Goal: Task Accomplishment & Management: Complete application form

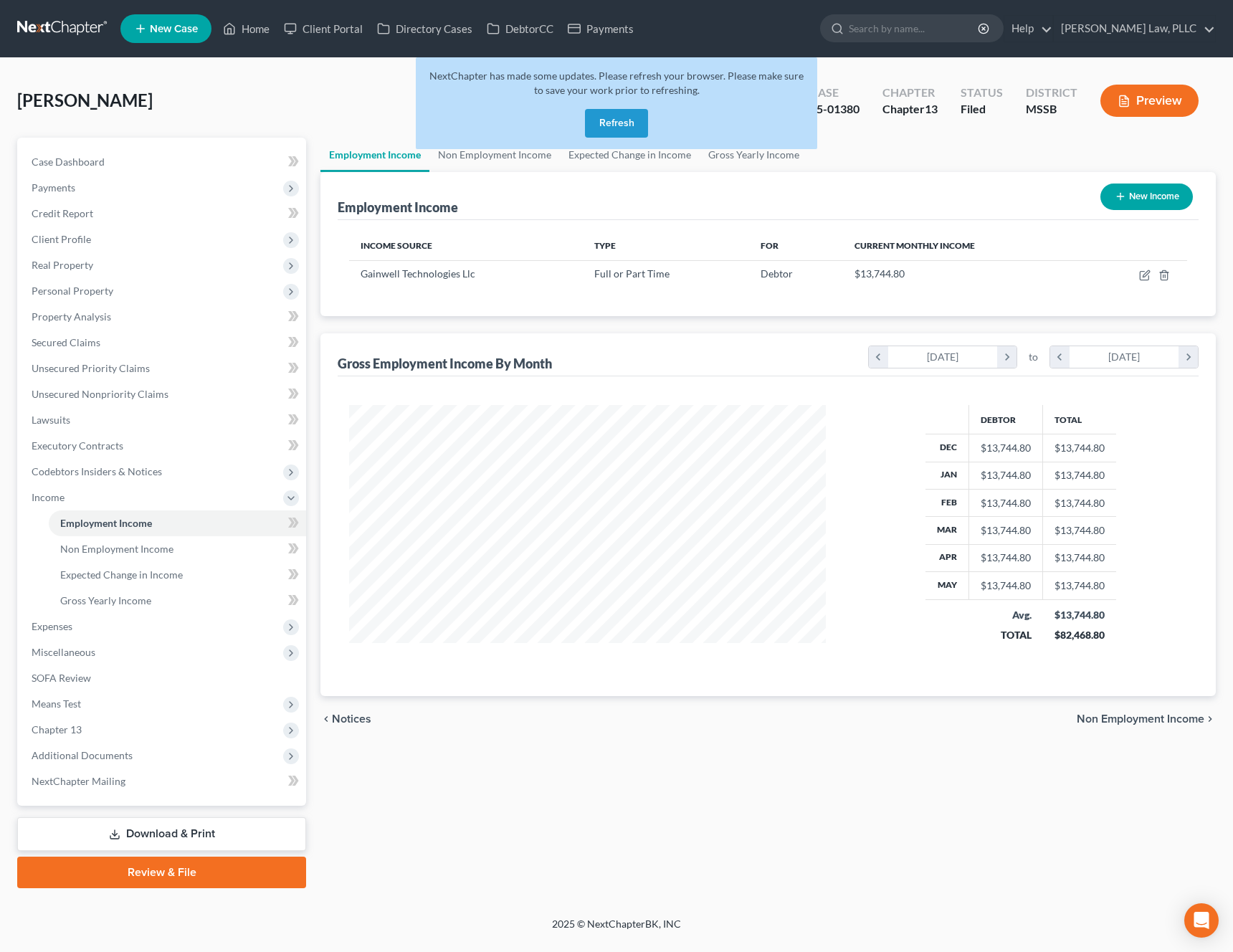
scroll to position [257, 506]
click at [625, 127] on button "Refresh" at bounding box center [616, 123] width 63 height 29
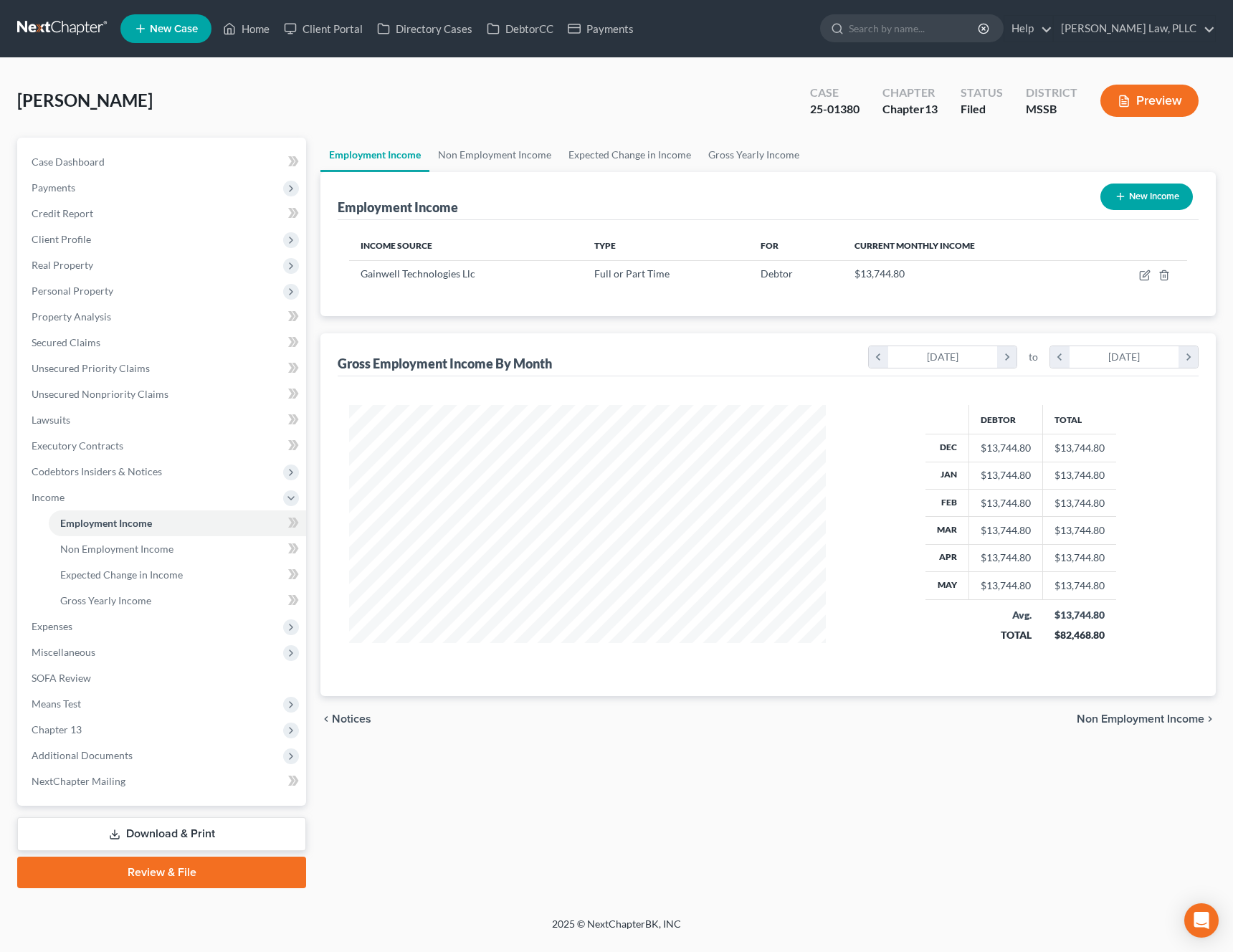
scroll to position [257, 506]
click at [182, 29] on span "New Case" at bounding box center [174, 29] width 48 height 11
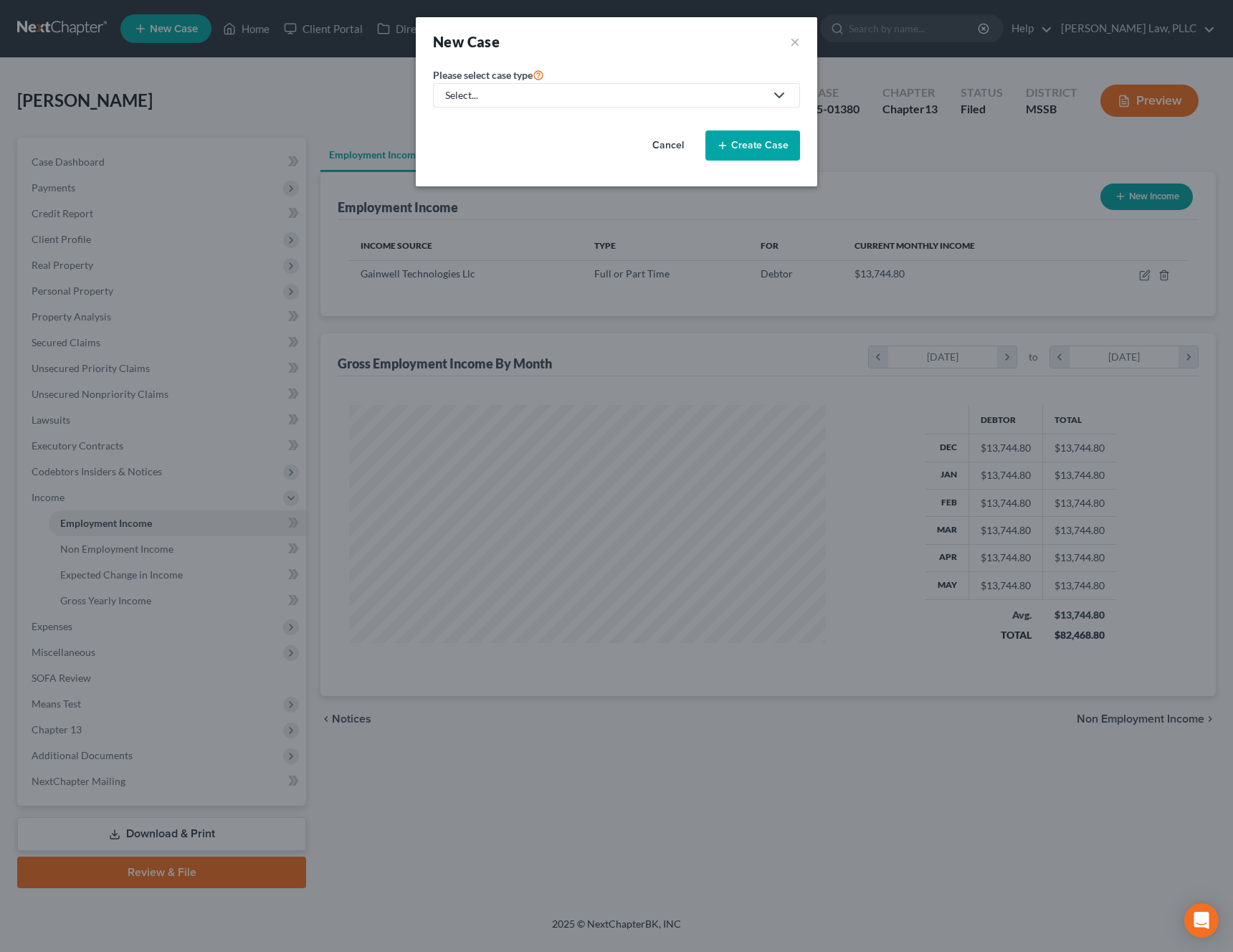
click at [552, 101] on div "Select..." at bounding box center [605, 95] width 320 height 14
click at [526, 129] on div "Bankruptcy" at bounding box center [520, 124] width 148 height 14
select select "44"
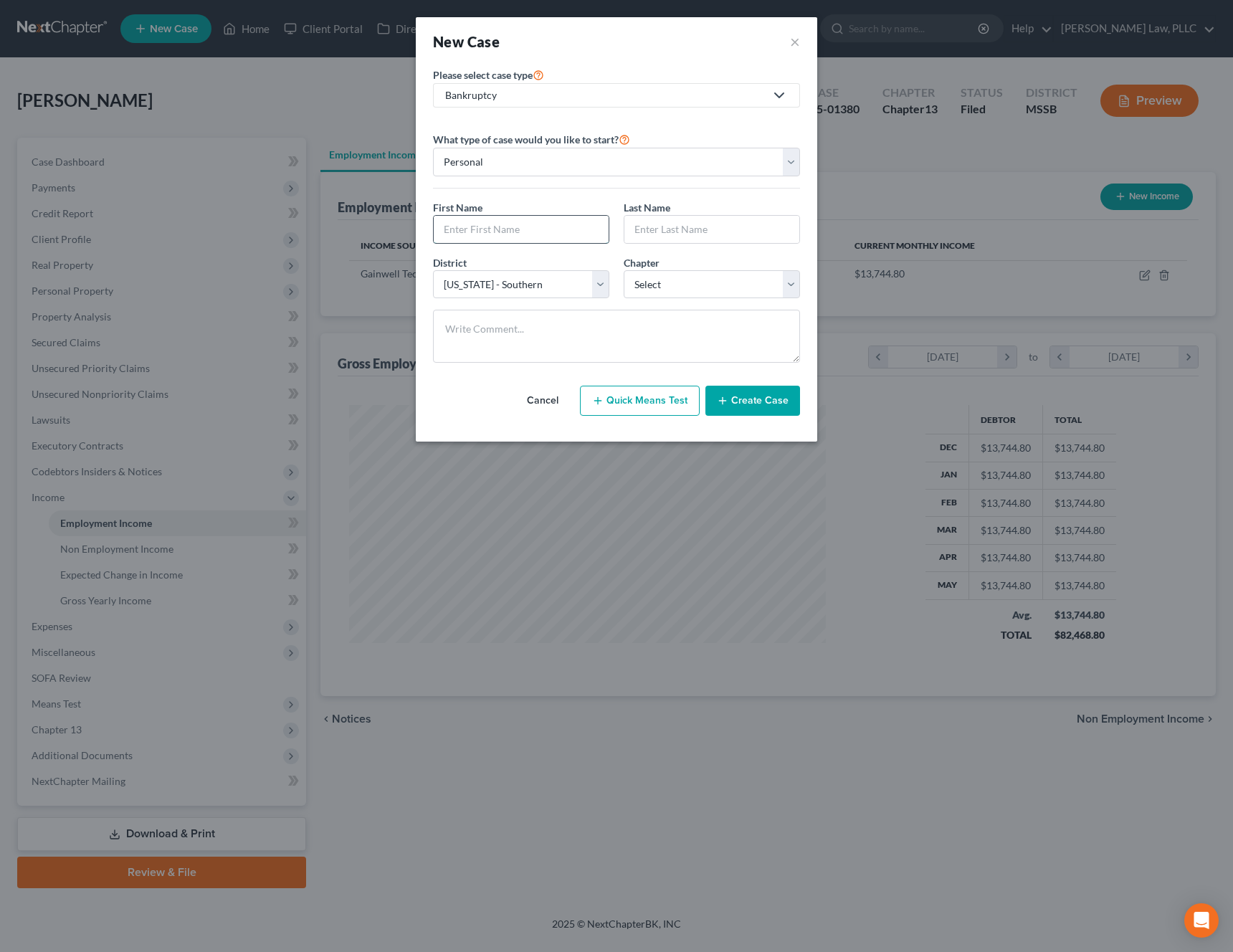
click at [504, 231] on input "text" at bounding box center [521, 229] width 175 height 27
type input "[PERSON_NAME]"
click at [740, 288] on select "Select 7 11 12 13" at bounding box center [711, 284] width 177 height 29
click at [773, 287] on select "Select 7 11 12 13" at bounding box center [711, 284] width 177 height 29
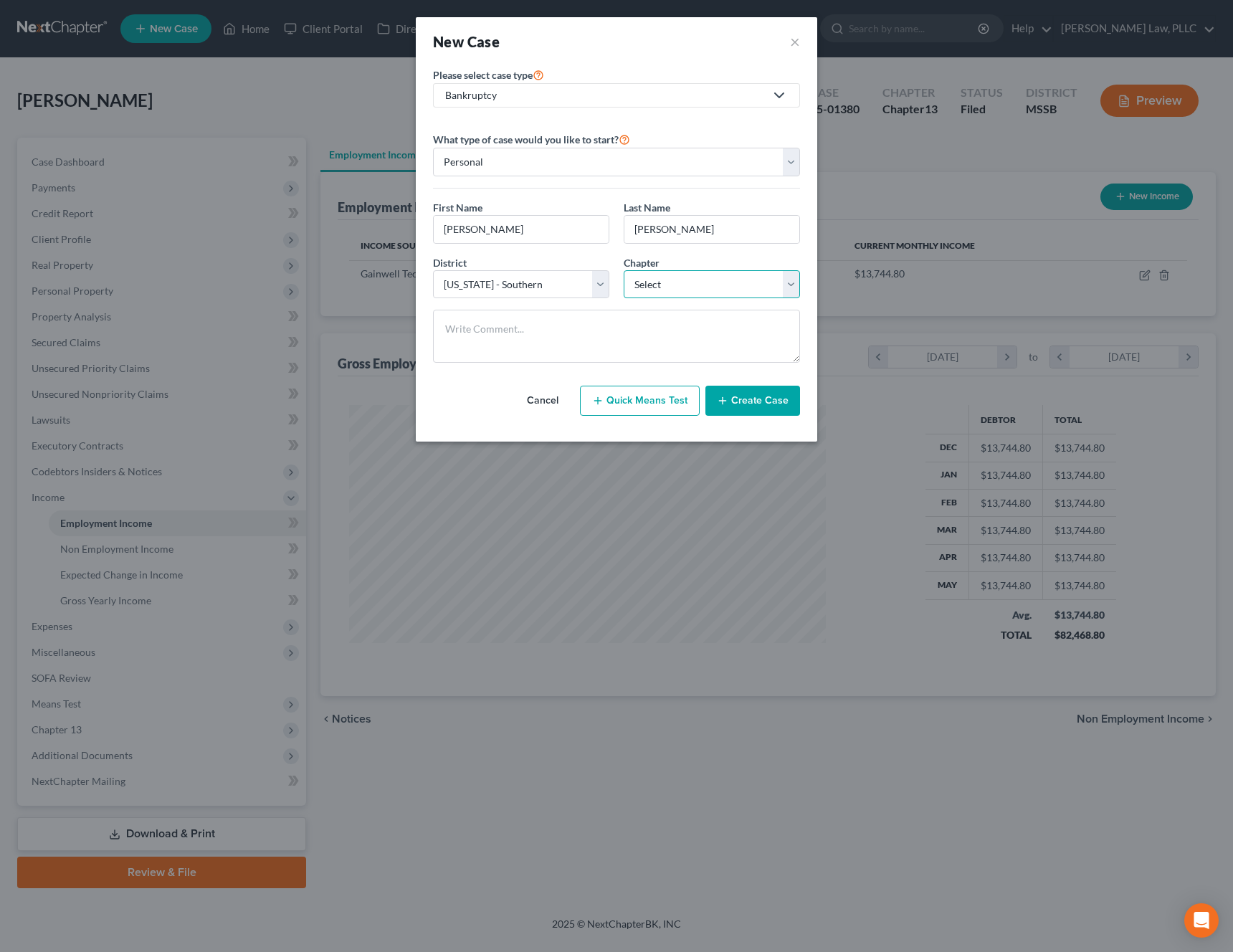
select select "0"
click at [624, 270] on select "Select 7 11 12 13" at bounding box center [711, 284] width 177 height 29
click at [752, 394] on button "Create Case" at bounding box center [753, 401] width 95 height 30
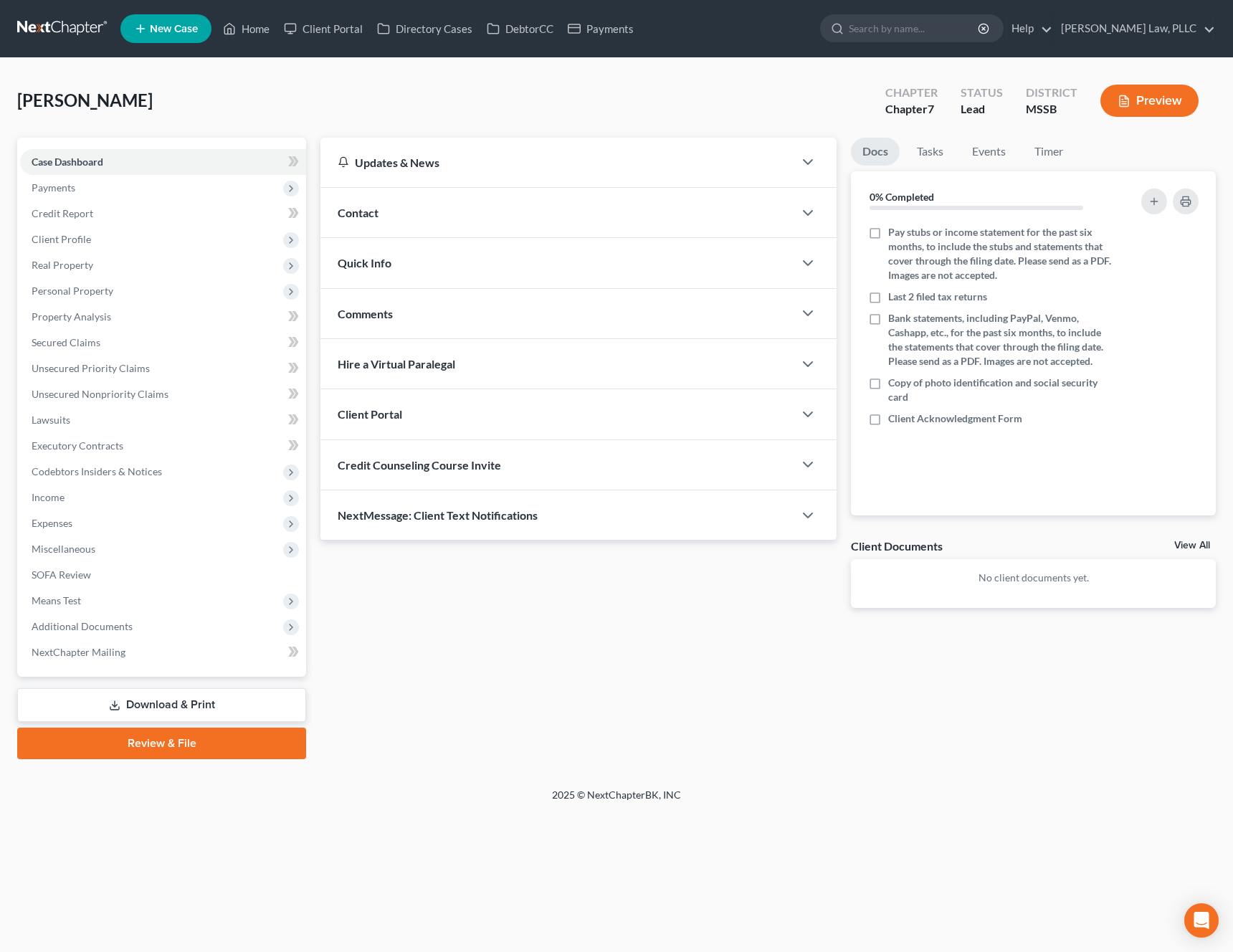
click at [430, 420] on div "Client Portal" at bounding box center [556, 414] width 473 height 50
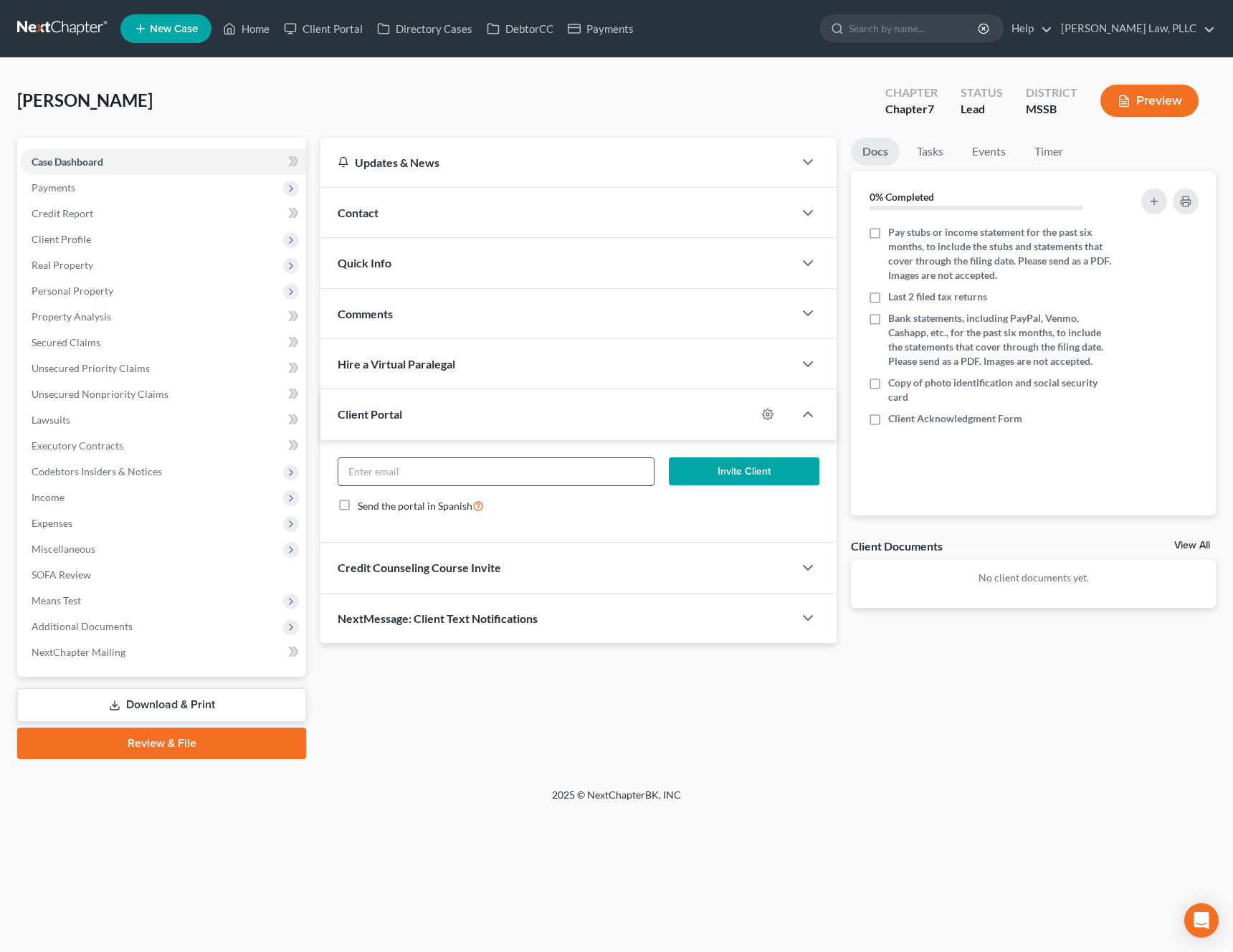
click at [415, 471] on input "email" at bounding box center [496, 471] width 315 height 27
paste input "[EMAIL_ADDRESS][DOMAIN_NAME]"
type input "[EMAIL_ADDRESS][DOMAIN_NAME]"
click at [750, 480] on button "Invite Client" at bounding box center [744, 471] width 151 height 29
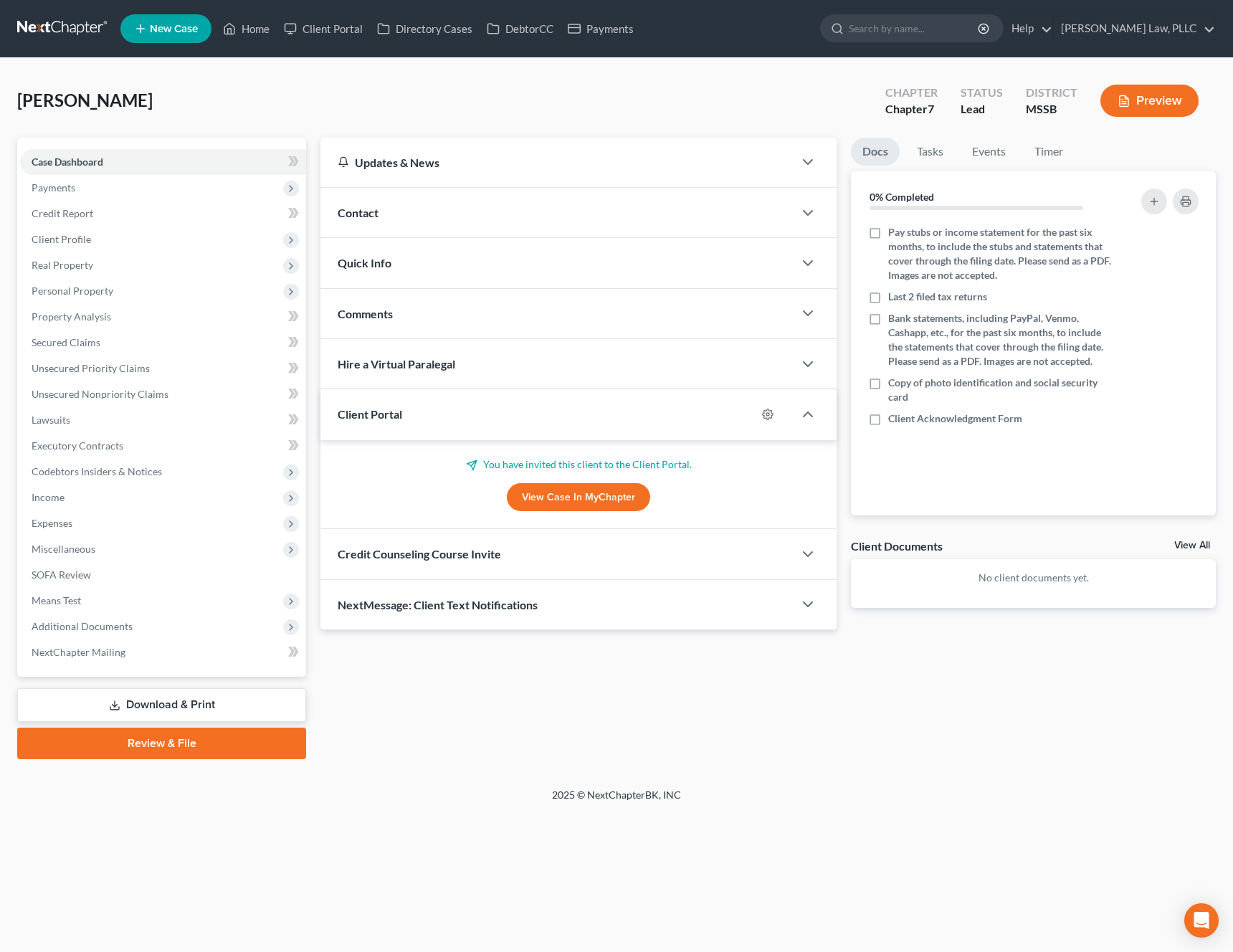
click at [540, 552] on div "Credit Counseling Course Invite" at bounding box center [556, 554] width 473 height 50
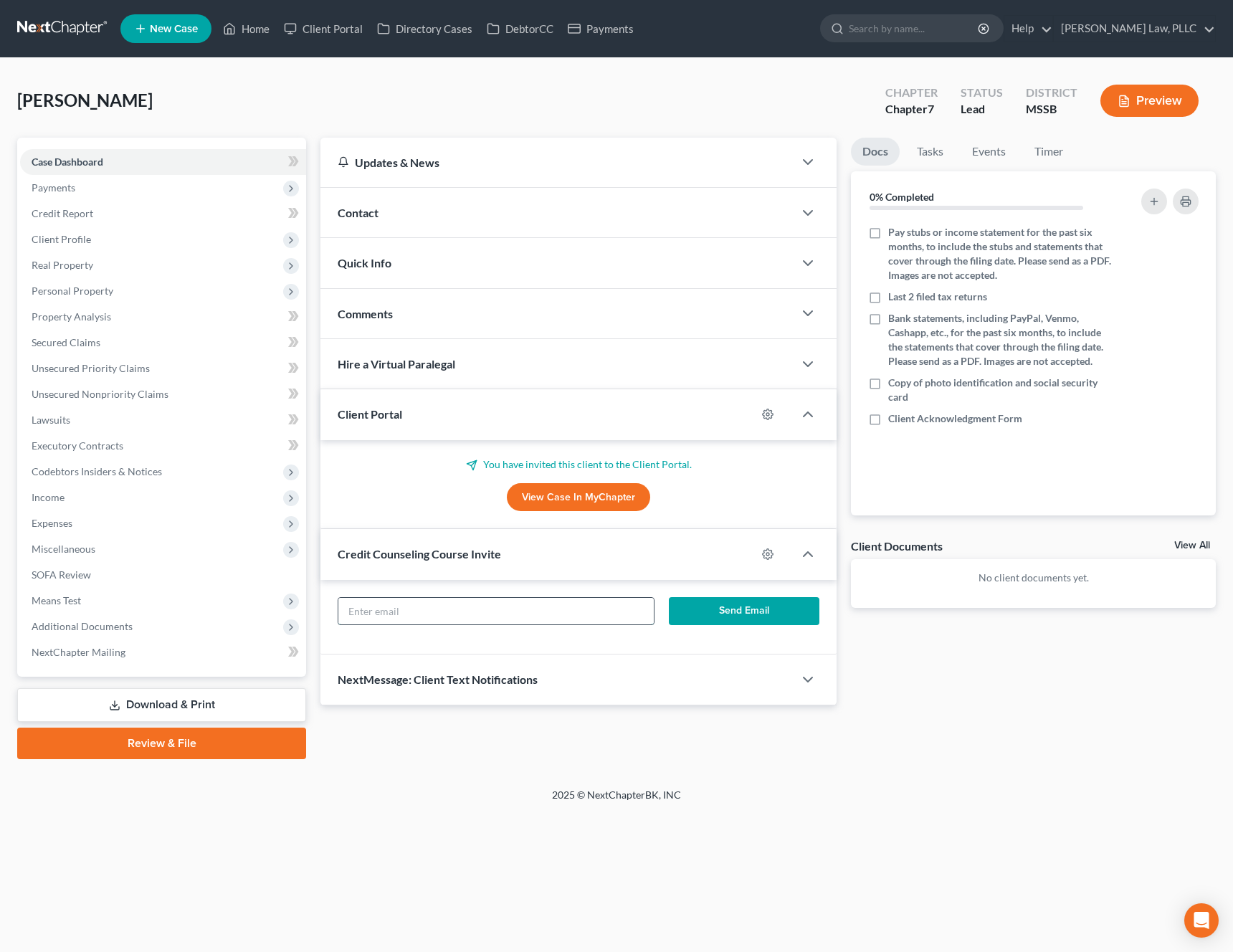
click at [432, 614] on input "text" at bounding box center [496, 611] width 315 height 27
paste input "[EMAIL_ADDRESS][DOMAIN_NAME]"
type input "[EMAIL_ADDRESS][DOMAIN_NAME]"
click at [731, 624] on button "Send Email" at bounding box center [744, 611] width 151 height 29
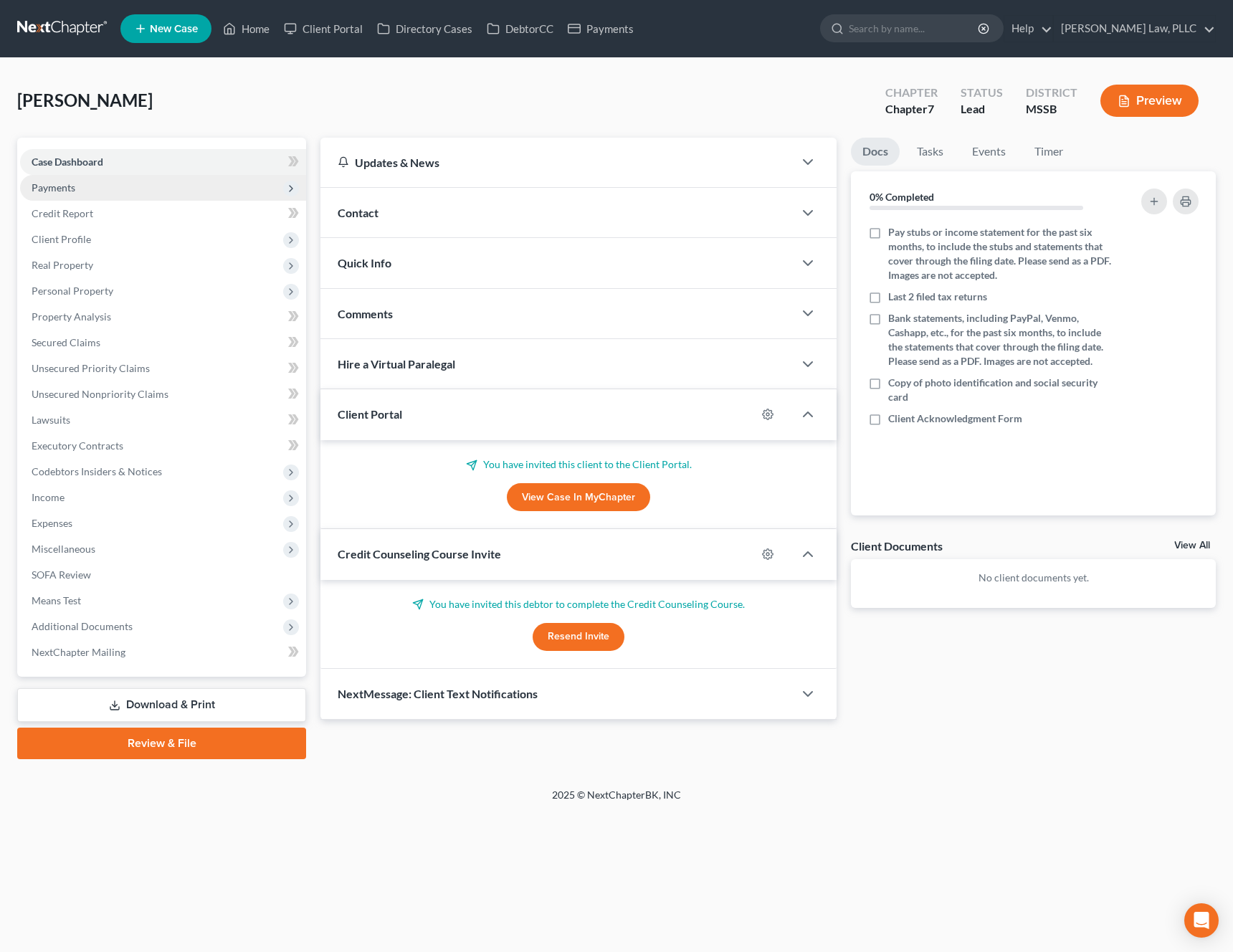
click at [139, 193] on span "Payments" at bounding box center [163, 187] width 286 height 26
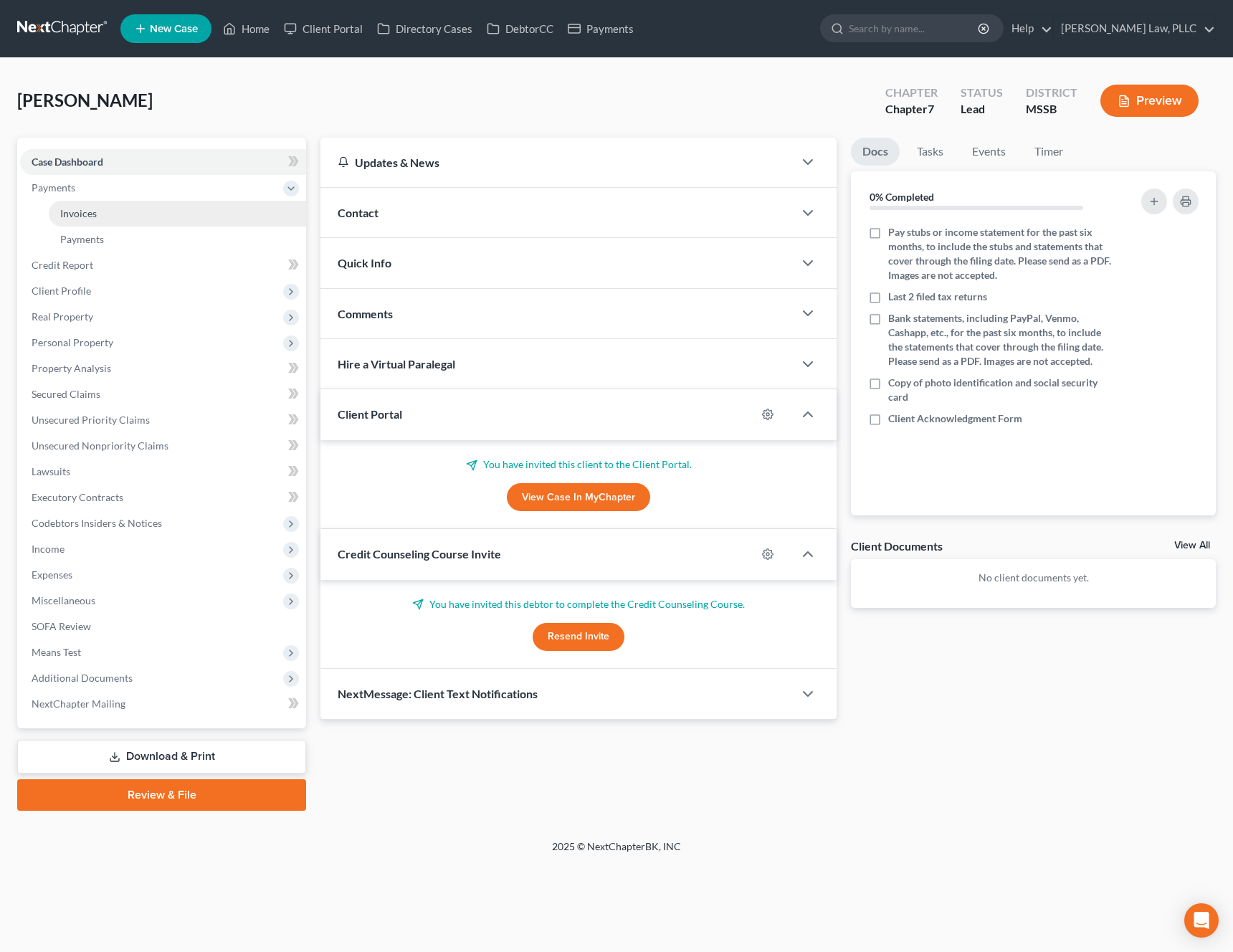
click at [124, 210] on link "Invoices" at bounding box center [177, 213] width 257 height 26
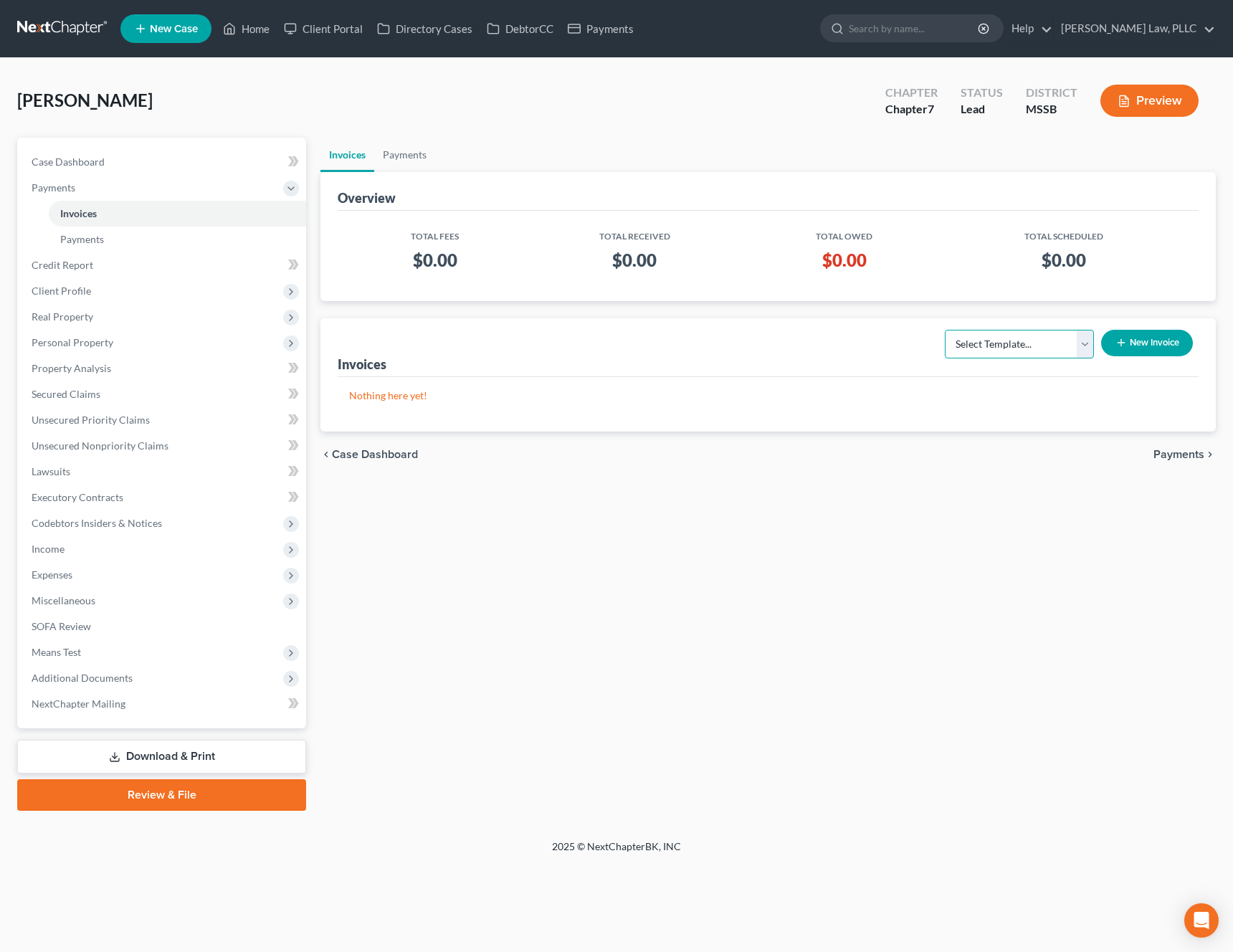
click at [1032, 356] on select "Select Template... Chapter 7 Below Median Chapter 7 Above Median Chapter 13" at bounding box center [1019, 344] width 149 height 29
select select "0"
click at [944, 330] on select "Select Template... Chapter 7 Below Median Chapter 7 Above Median Chapter 13" at bounding box center [1019, 344] width 149 height 29
click at [1162, 343] on button "New Invoice" at bounding box center [1147, 343] width 92 height 27
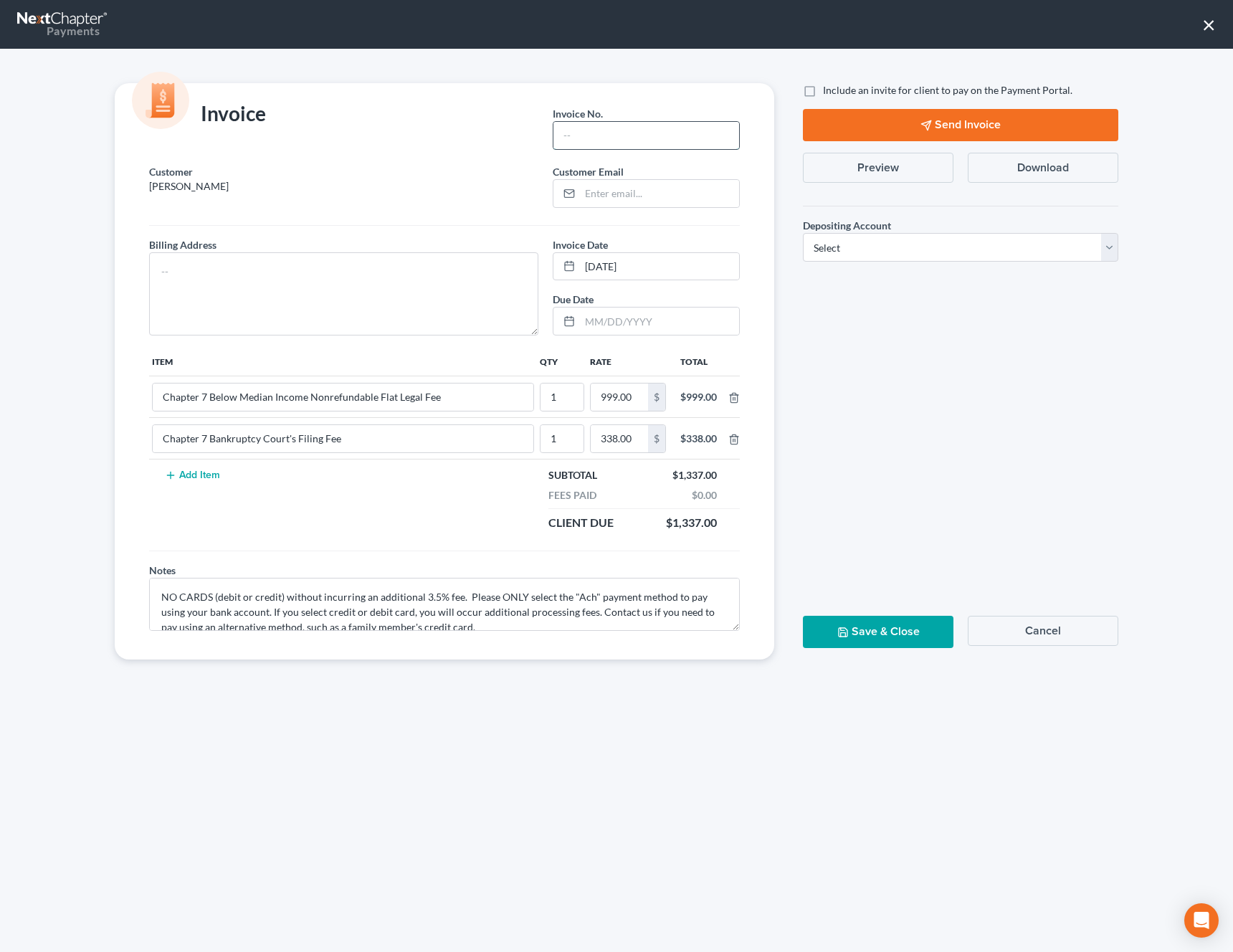
click at [617, 134] on input "text" at bounding box center [646, 135] width 186 height 27
type input "1"
click at [621, 189] on input "email" at bounding box center [659, 193] width 159 height 27
paste input "[EMAIL_ADDRESS][DOMAIN_NAME]"
type input "[EMAIL_ADDRESS][DOMAIN_NAME]"
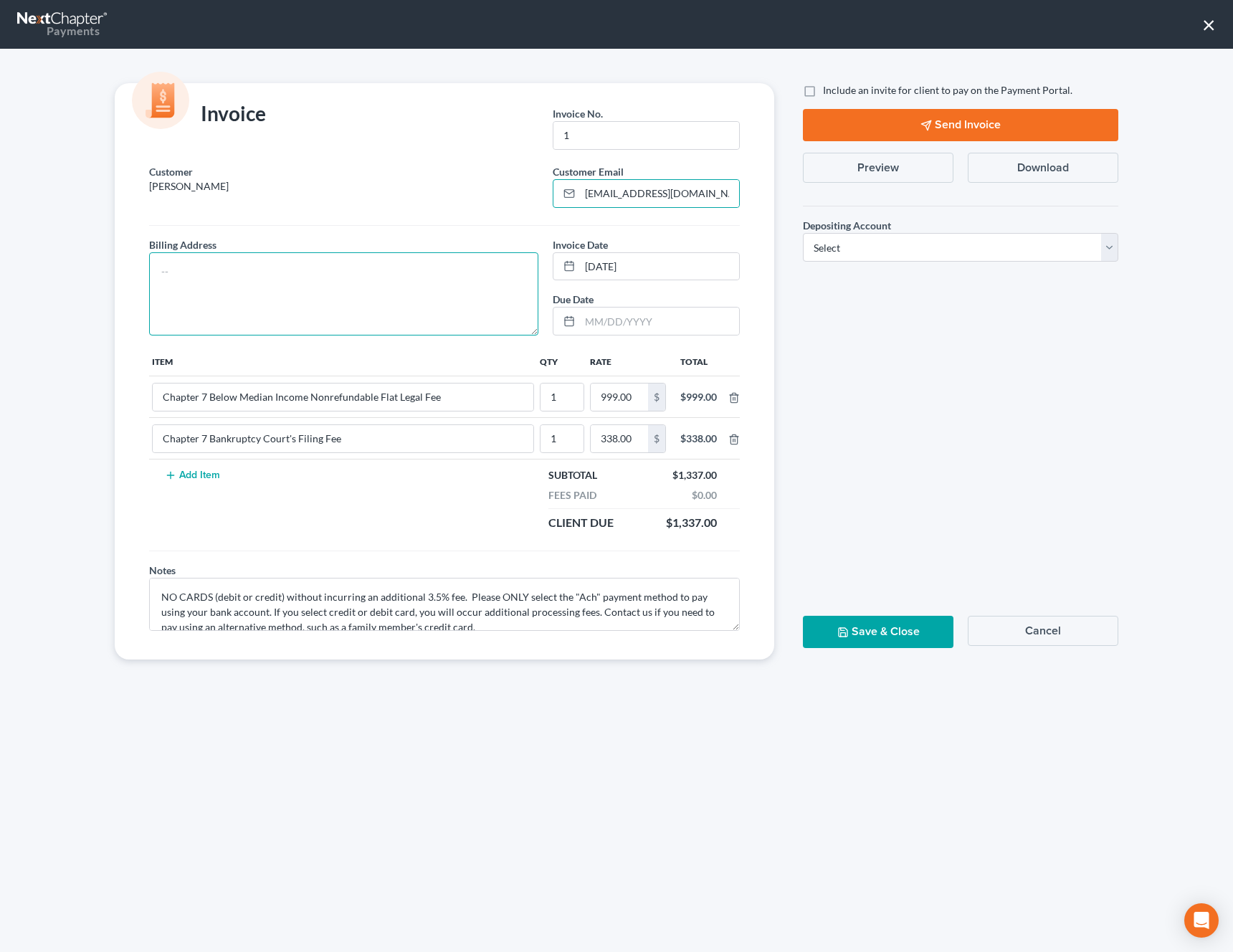
click at [417, 285] on textarea at bounding box center [343, 294] width 389 height 83
type textarea "[STREET_ADDRESS] [GEOGRAPHIC_DATA], MS 39110"
click at [899, 90] on span "Include an invite for client to pay on the Payment Portal." at bounding box center [947, 90] width 250 height 12
click at [837, 90] on input "Include an invite for client to pay on the Payment Portal." at bounding box center [833, 87] width 9 height 9
checkbox input "true"
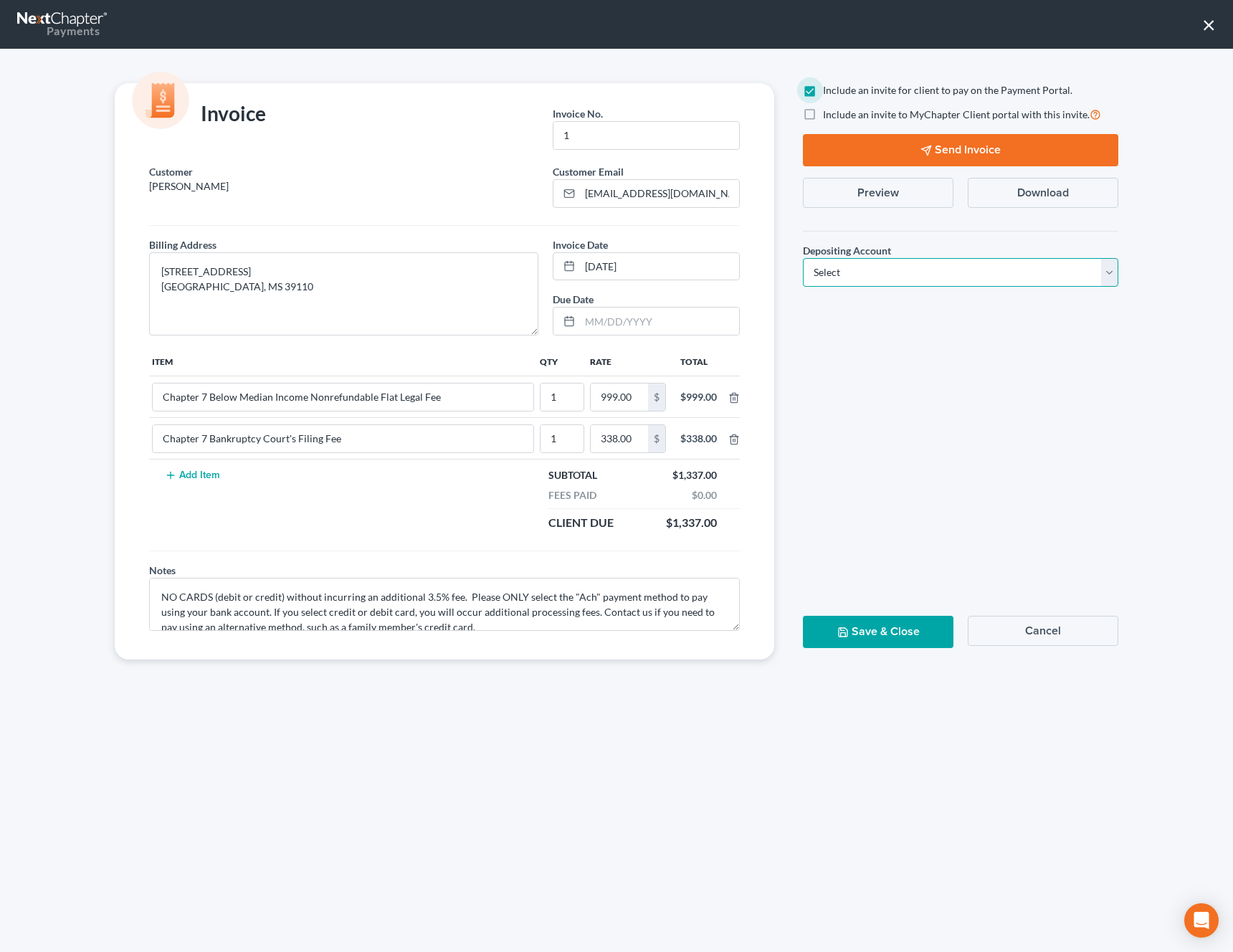
click at [889, 277] on select "Select Operation Trust" at bounding box center [960, 272] width 315 height 29
select select "0"
click at [803, 258] on select "Select Operation Trust" at bounding box center [960, 272] width 315 height 29
click at [928, 151] on polygon "button" at bounding box center [925, 149] width 9 height 9
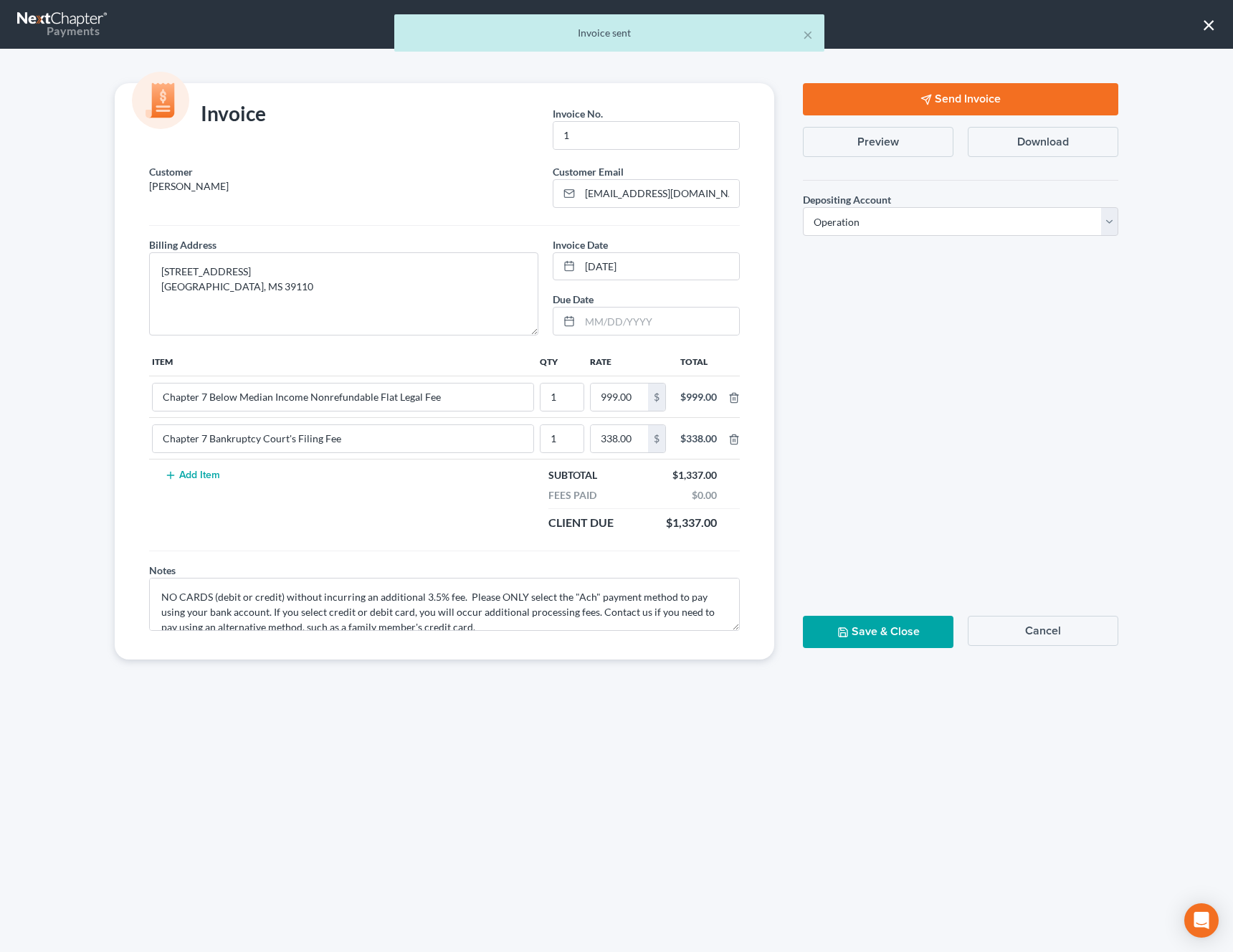
click at [867, 626] on button "Save & Close" at bounding box center [878, 631] width 151 height 32
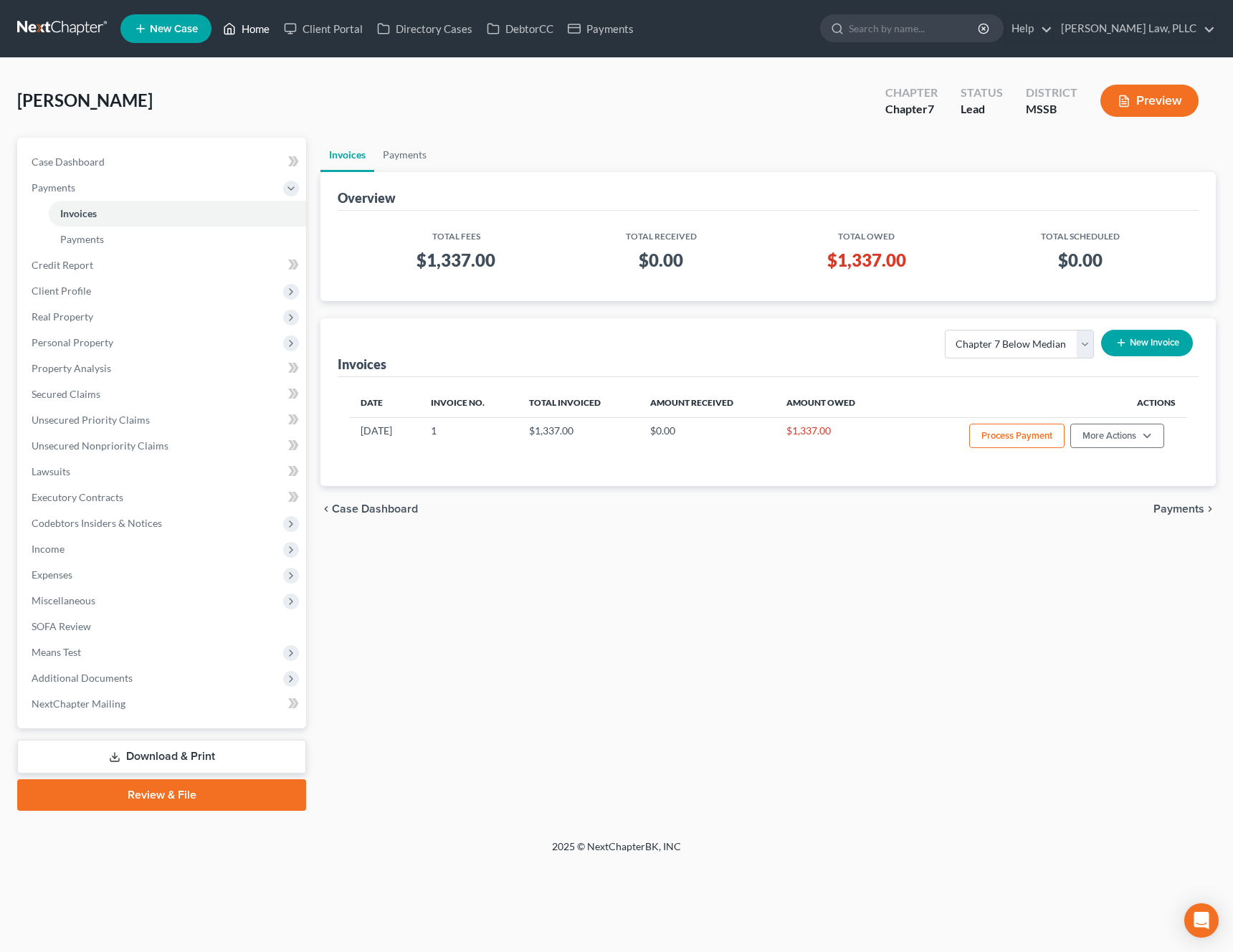
click at [255, 24] on link "Home" at bounding box center [245, 28] width 61 height 26
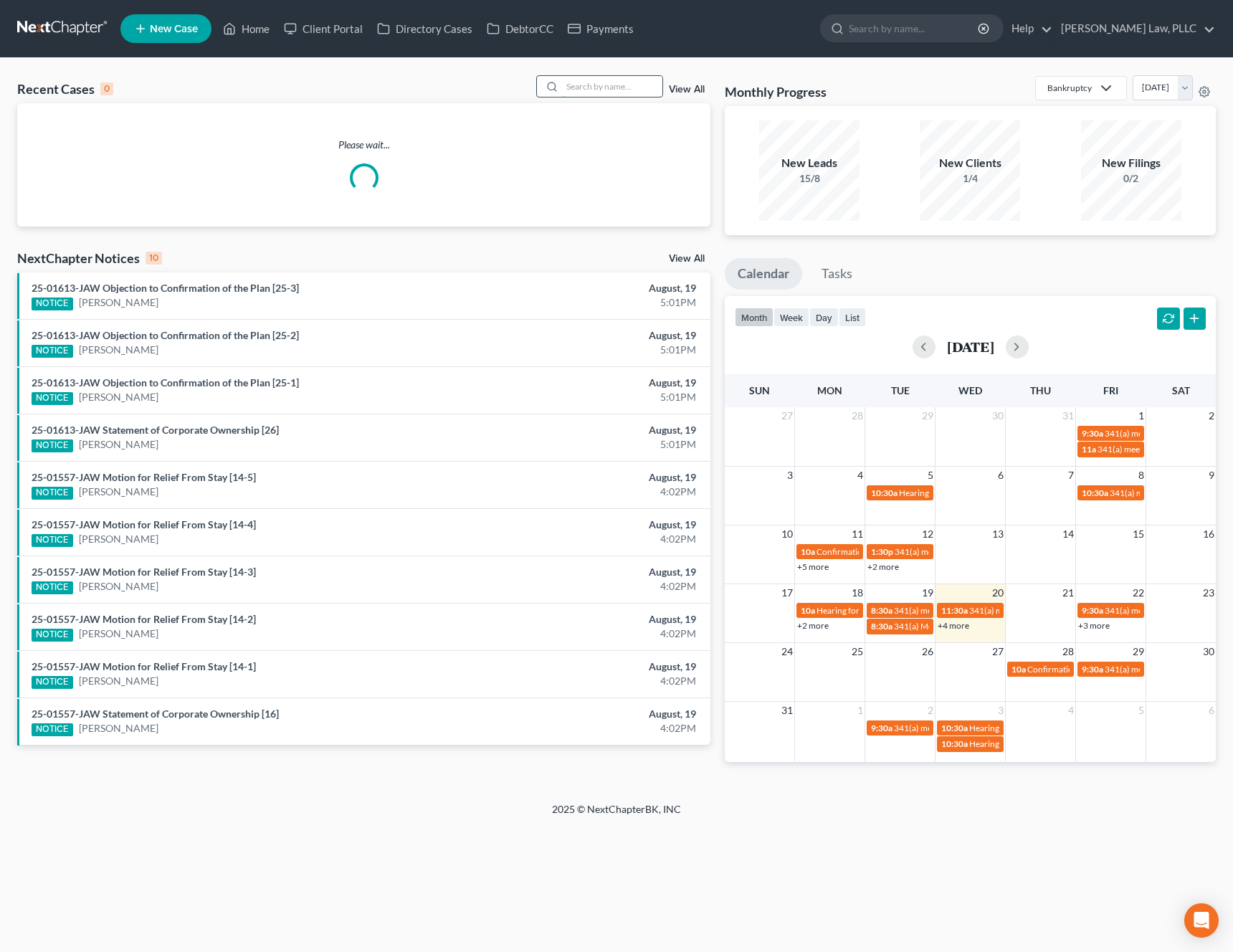
click at [631, 82] on input "search" at bounding box center [612, 86] width 100 height 21
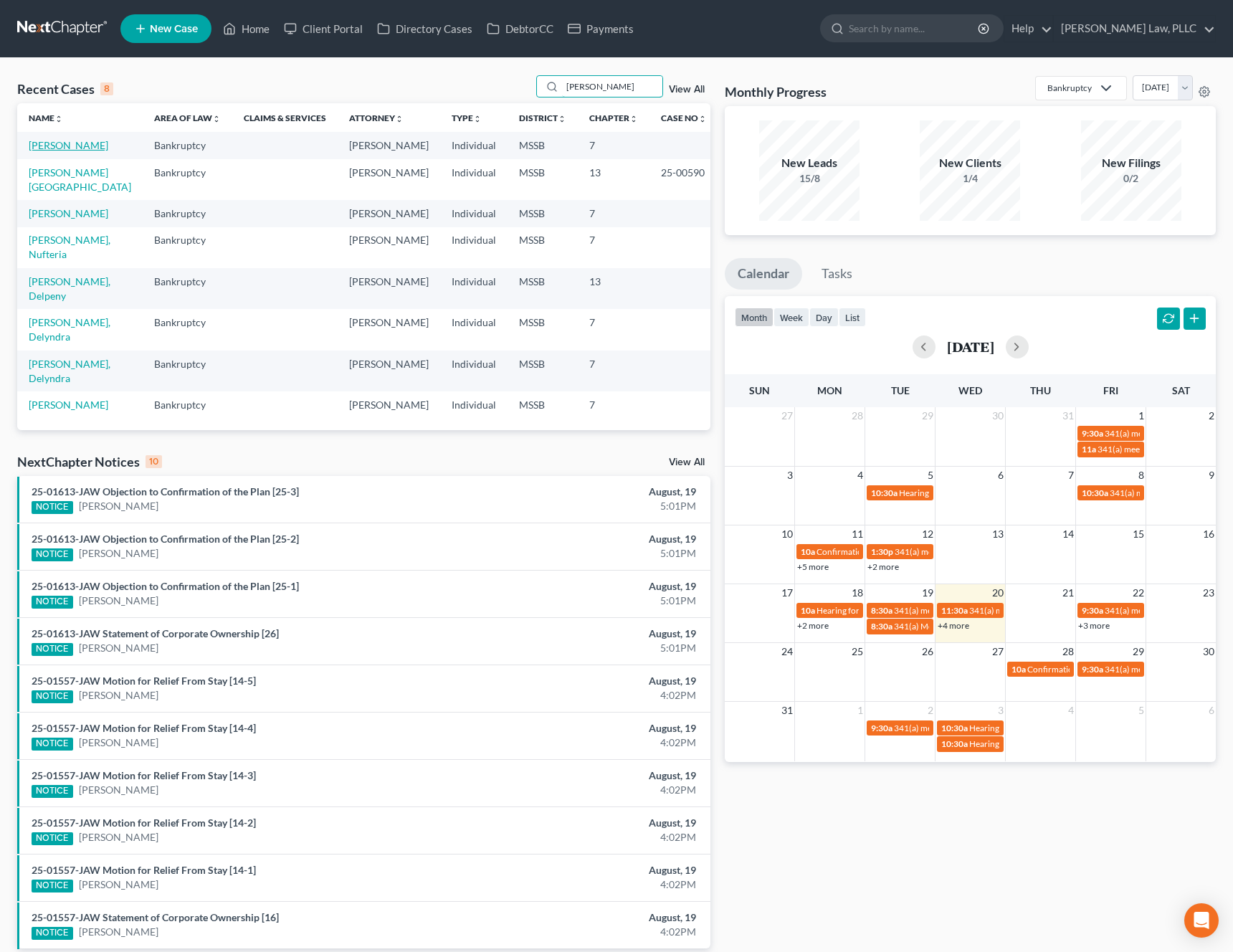
type input "[PERSON_NAME]"
click at [66, 148] on link "[PERSON_NAME]" at bounding box center [69, 145] width 80 height 12
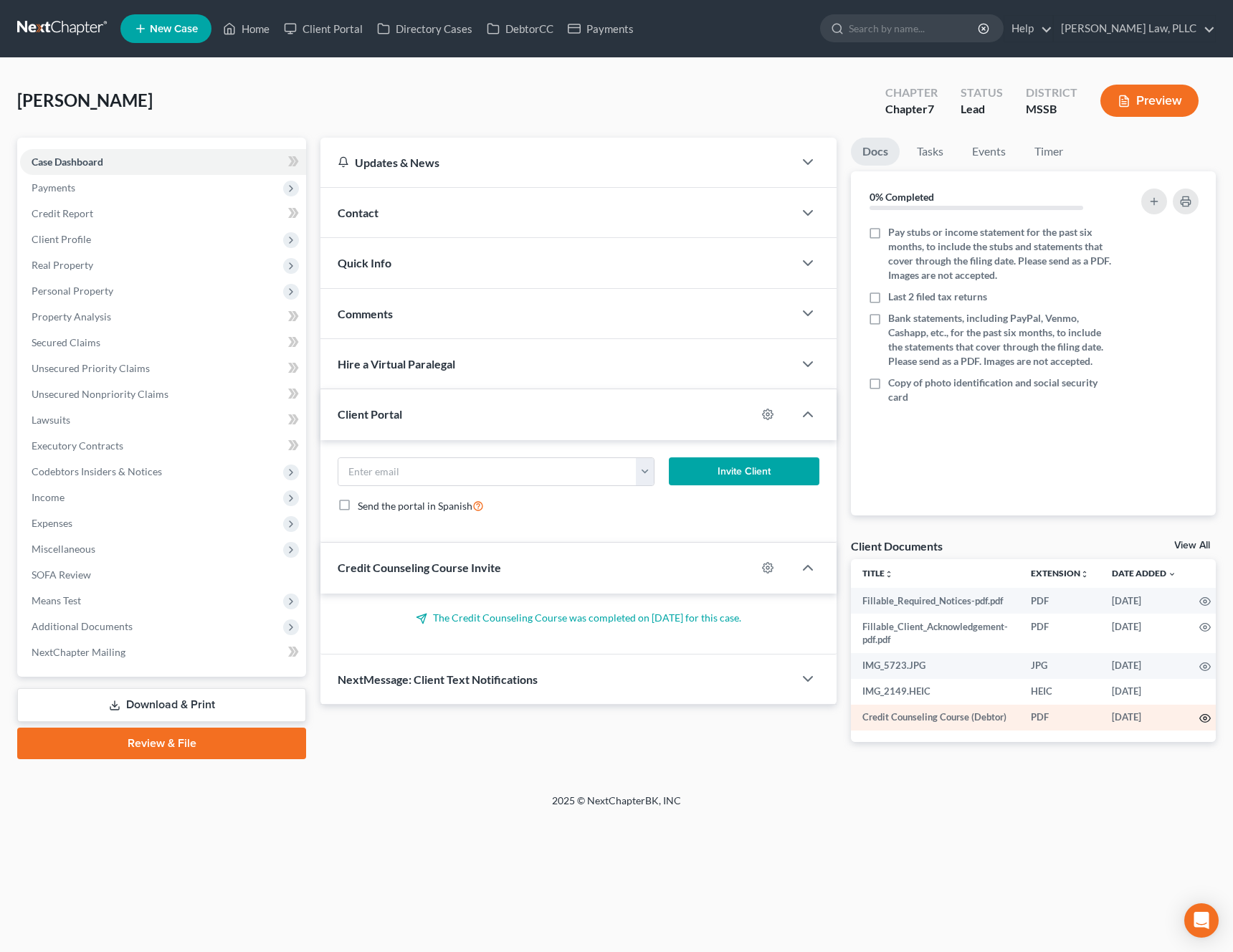
click at [1206, 716] on circle "button" at bounding box center [1204, 717] width 2 height 2
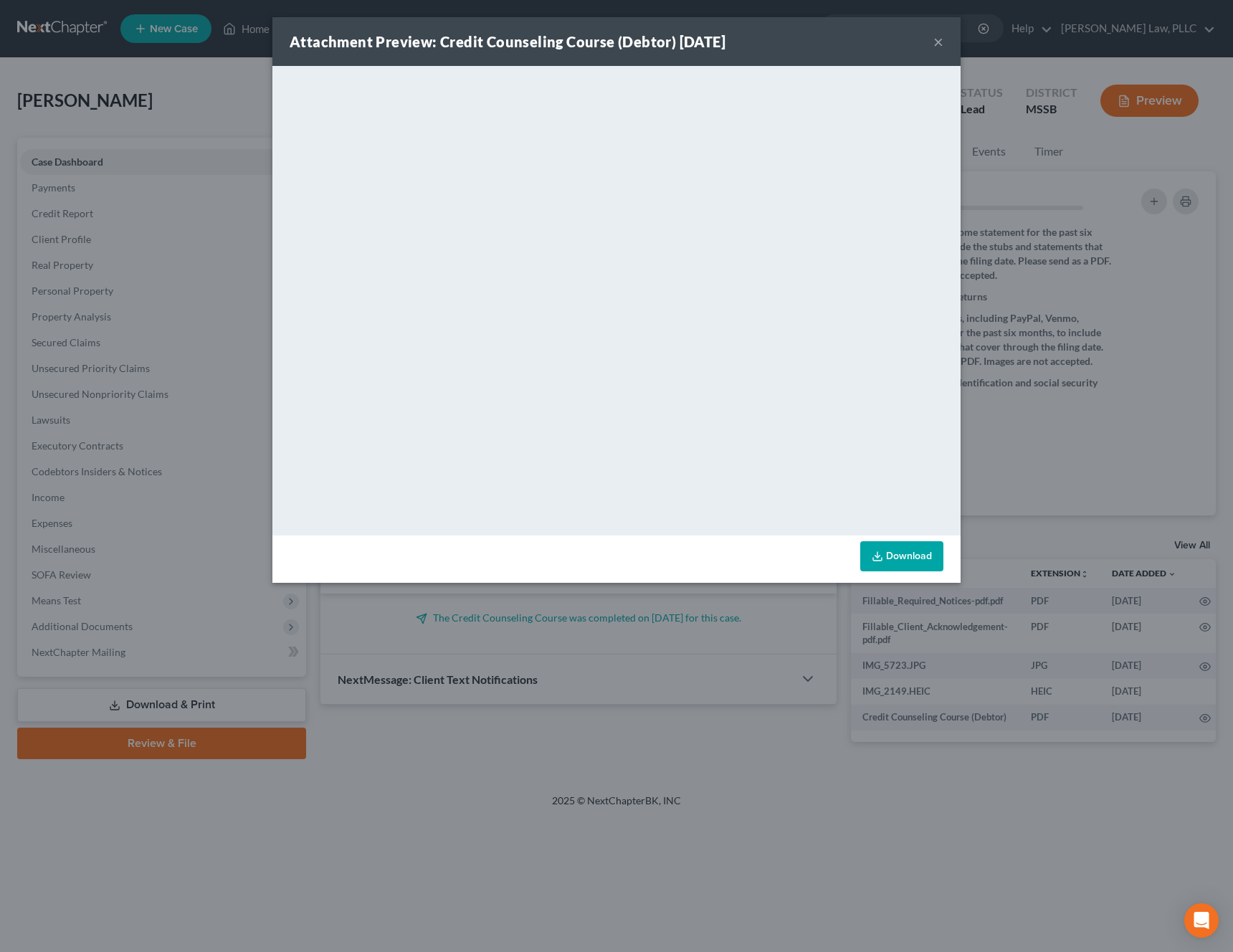
click at [943, 43] on div "Attachment Preview: Credit Counseling Course (Debtor) [DATE] ×" at bounding box center [616, 41] width 688 height 49
click at [936, 43] on button "×" at bounding box center [938, 41] width 10 height 17
